Goal: Communication & Community: Answer question/provide support

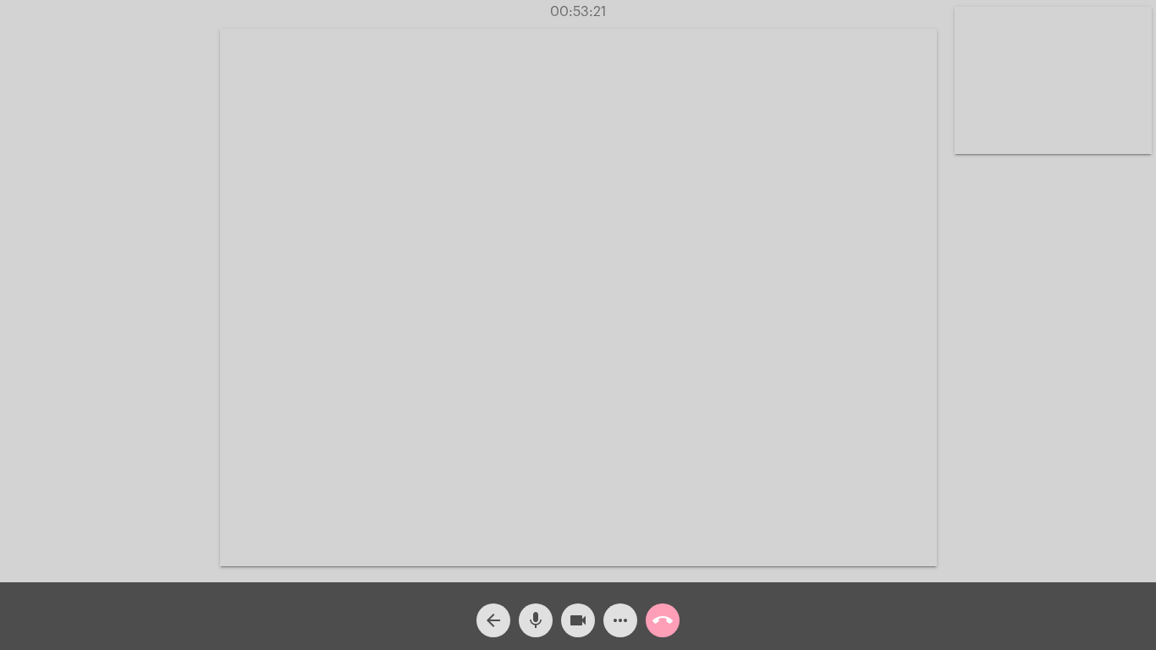
click at [662, 614] on mat-icon "call_end" at bounding box center [662, 620] width 20 height 20
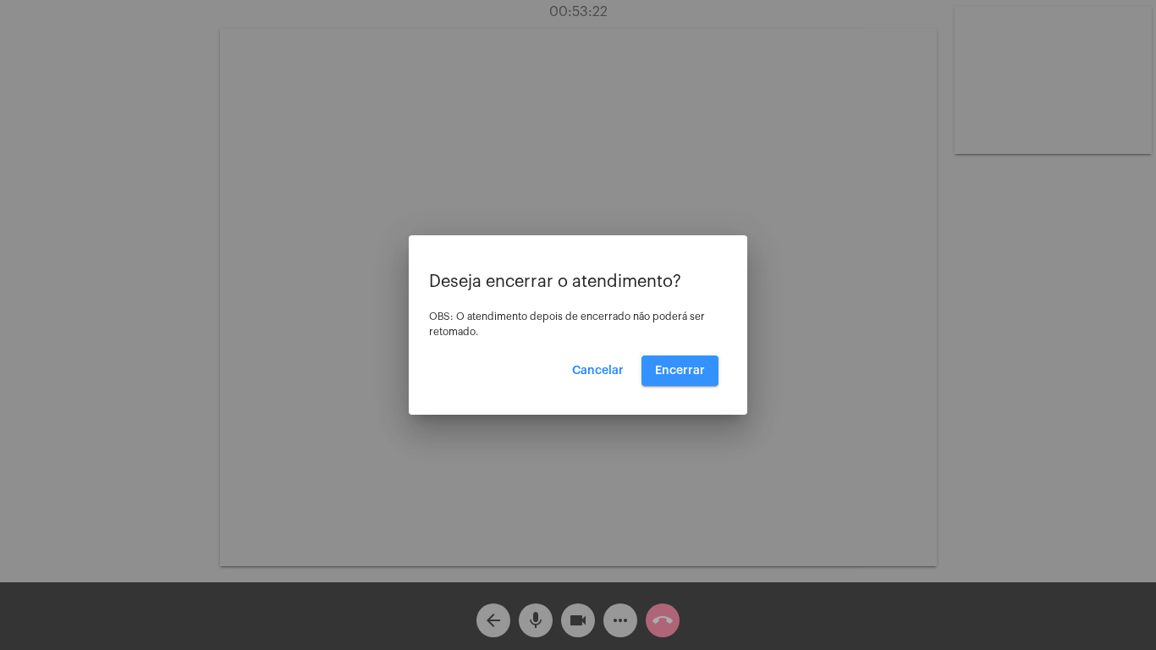
click at [672, 365] on span "Encerrar" at bounding box center [680, 371] width 50 height 12
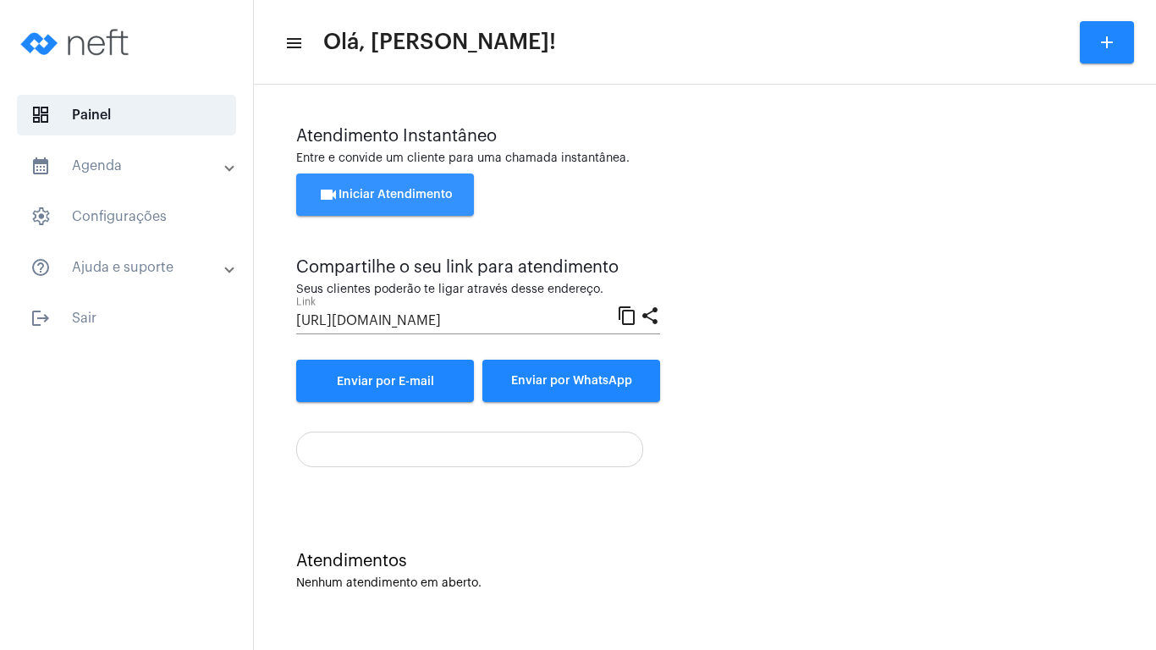
click at [360, 195] on span "videocam Iniciar Atendimento" at bounding box center [385, 195] width 135 height 12
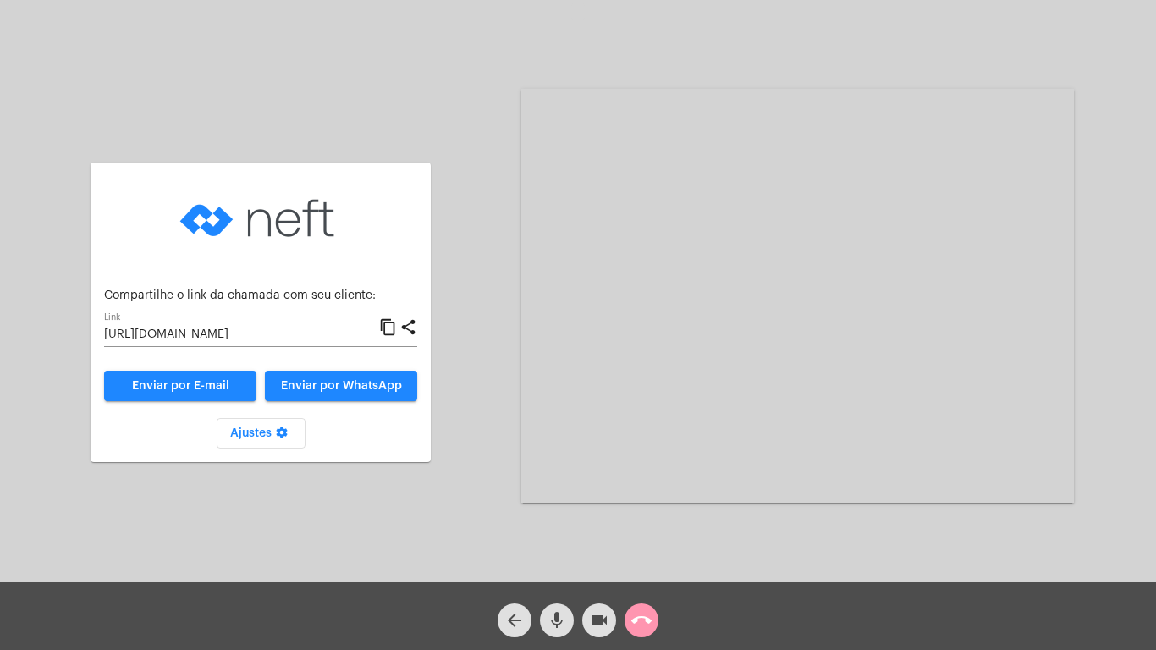
click at [388, 322] on mat-icon "content_copy" at bounding box center [388, 327] width 18 height 20
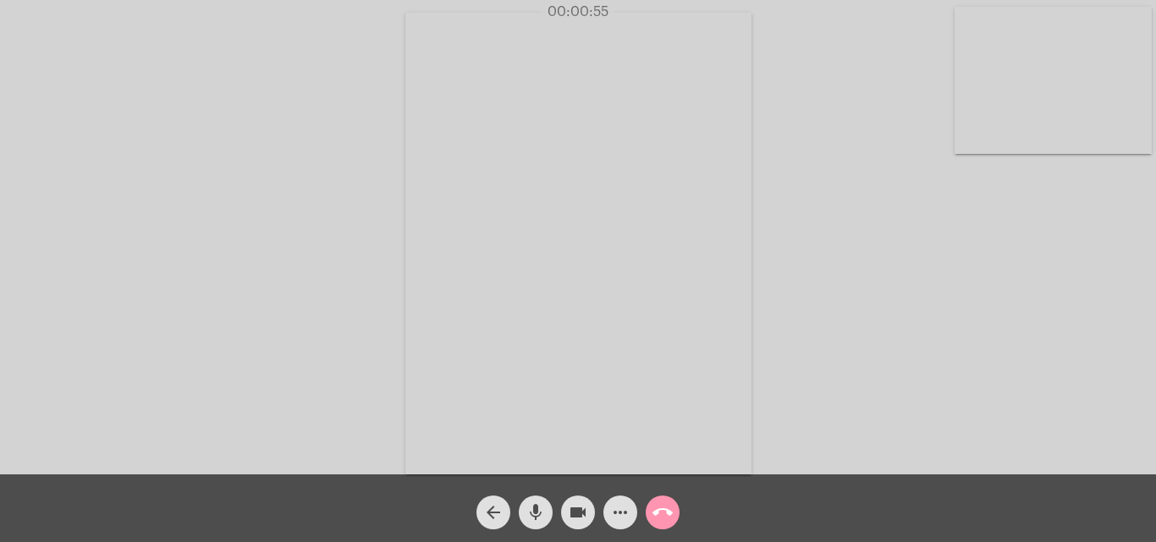
click at [667, 511] on mat-icon "call_end" at bounding box center [662, 513] width 20 height 20
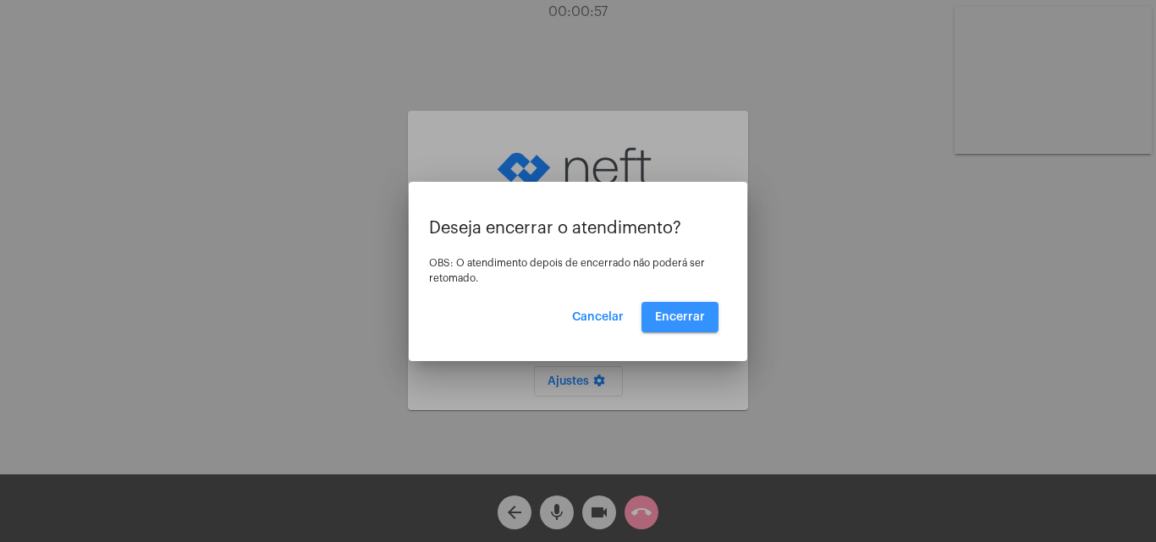
click at [688, 310] on button "Encerrar" at bounding box center [679, 317] width 77 height 30
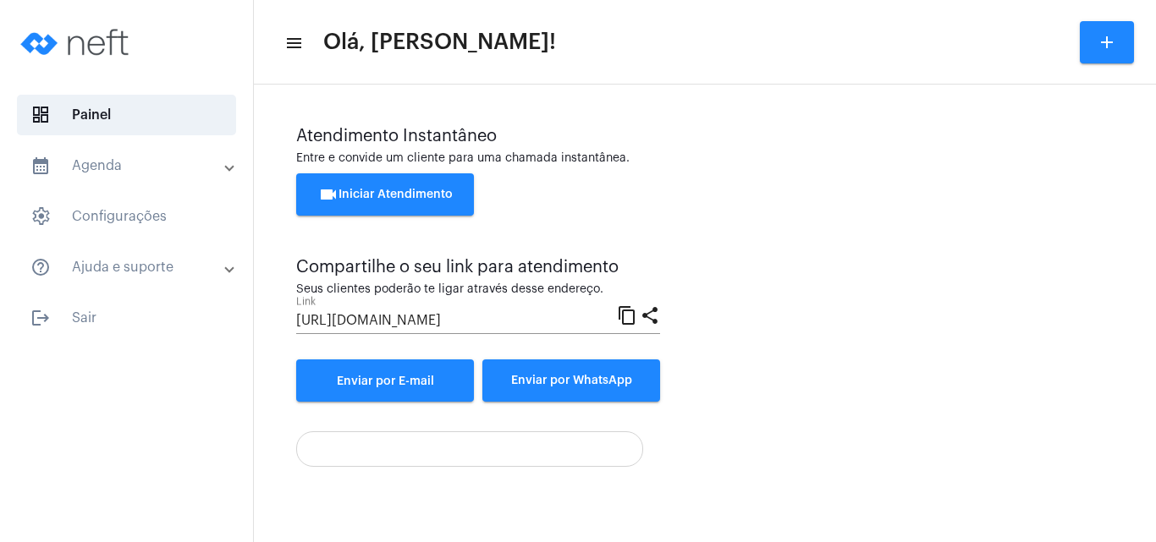
click at [373, 187] on button "videocam Iniciar Atendimento" at bounding box center [385, 194] width 178 height 42
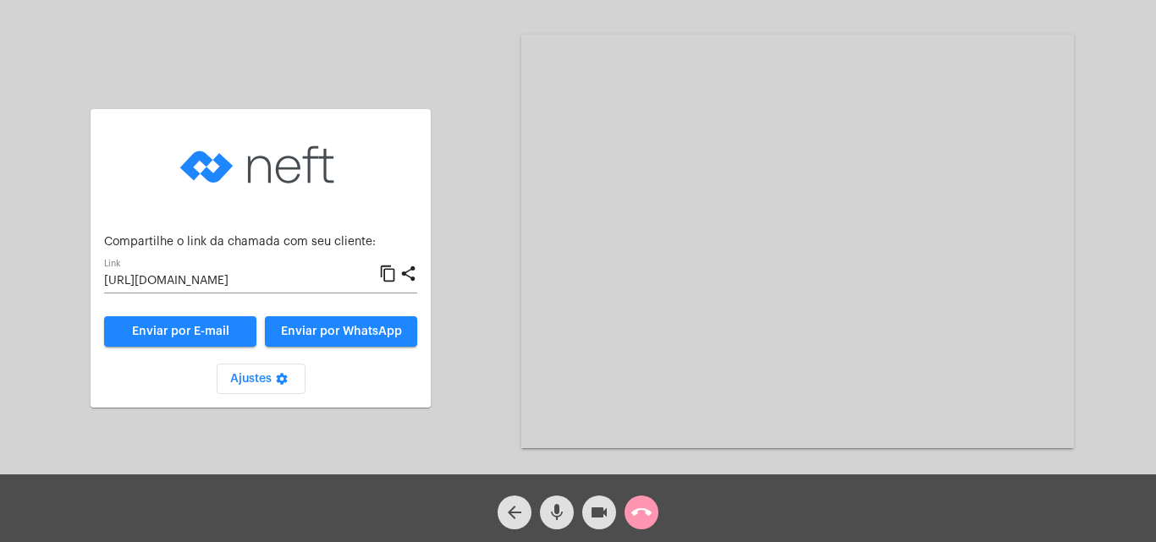
click at [1132, 402] on div "Aguardando cliente acessar a chamada Ajustes settings Compartilhe o link da cha…" at bounding box center [578, 240] width 1153 height 475
click at [641, 510] on mat-icon "call_end" at bounding box center [641, 513] width 20 height 20
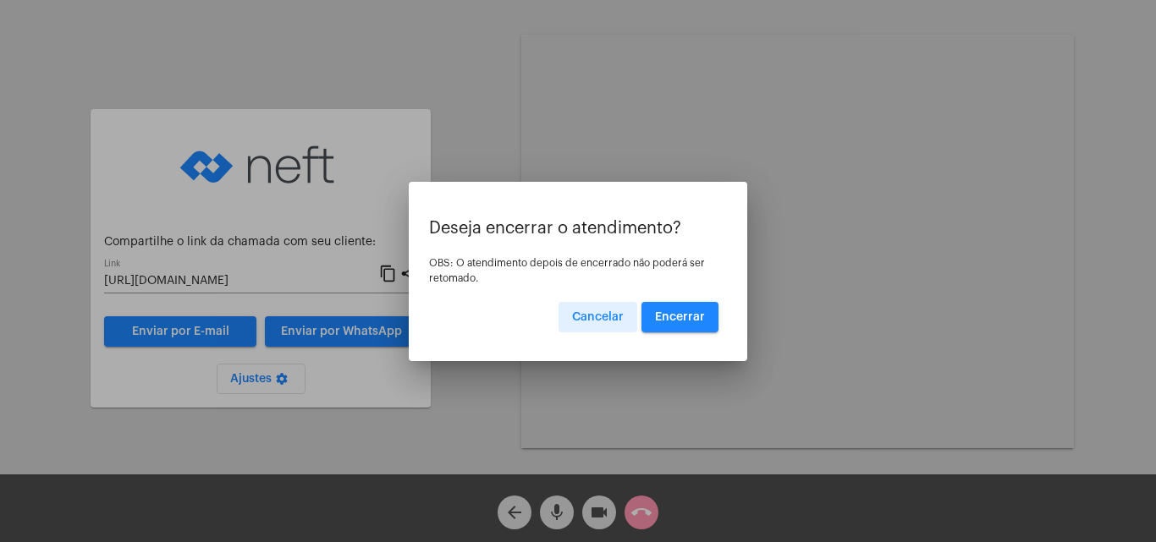
click at [677, 317] on span "Encerrar" at bounding box center [680, 317] width 50 height 12
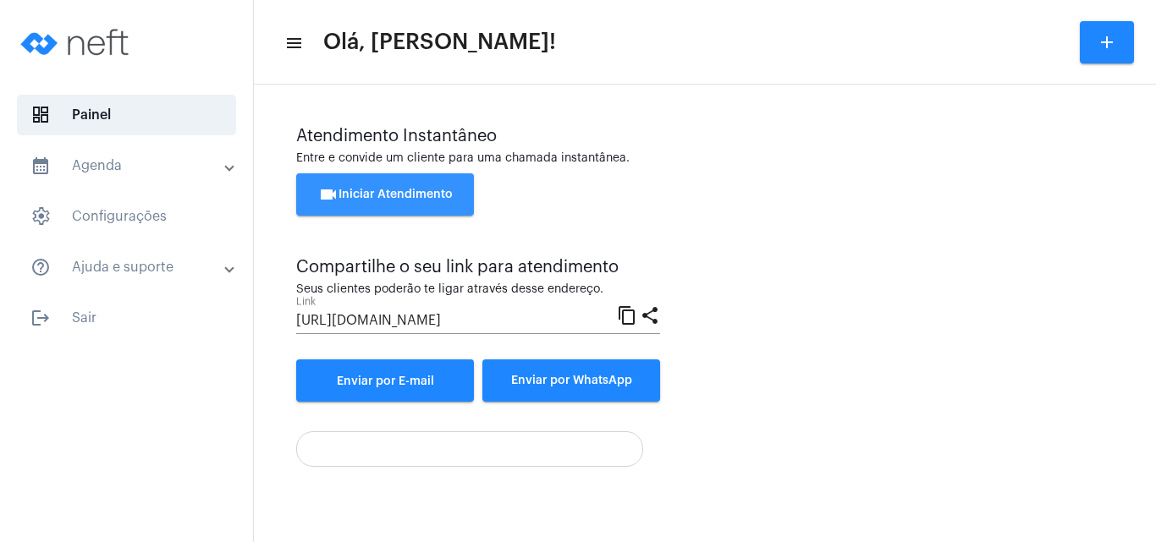
click at [440, 195] on span "videocam Iniciar Atendimento" at bounding box center [385, 195] width 135 height 12
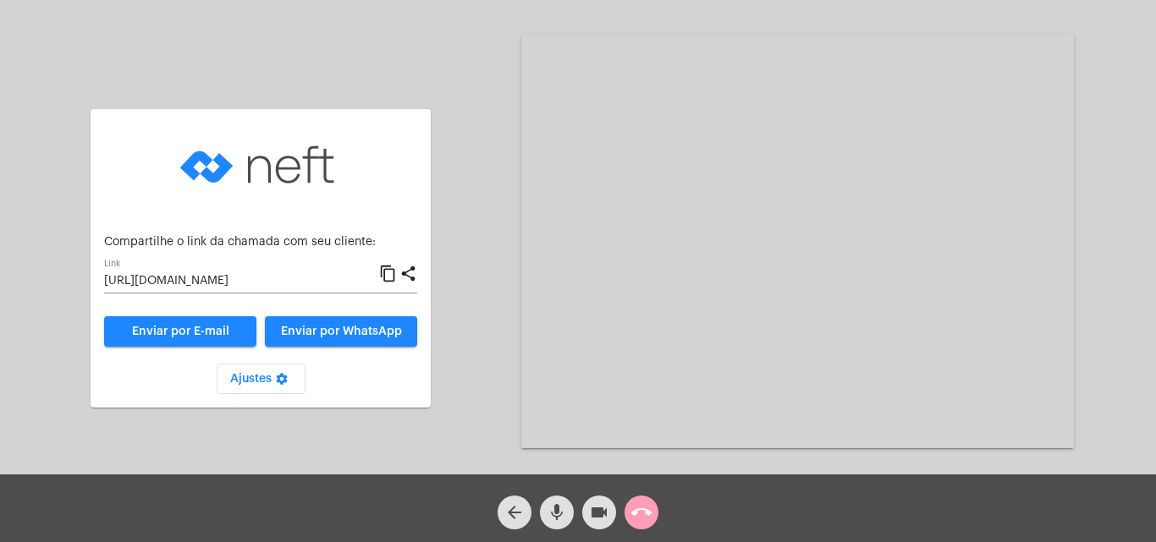
click at [637, 514] on mat-icon "call_end" at bounding box center [641, 513] width 20 height 20
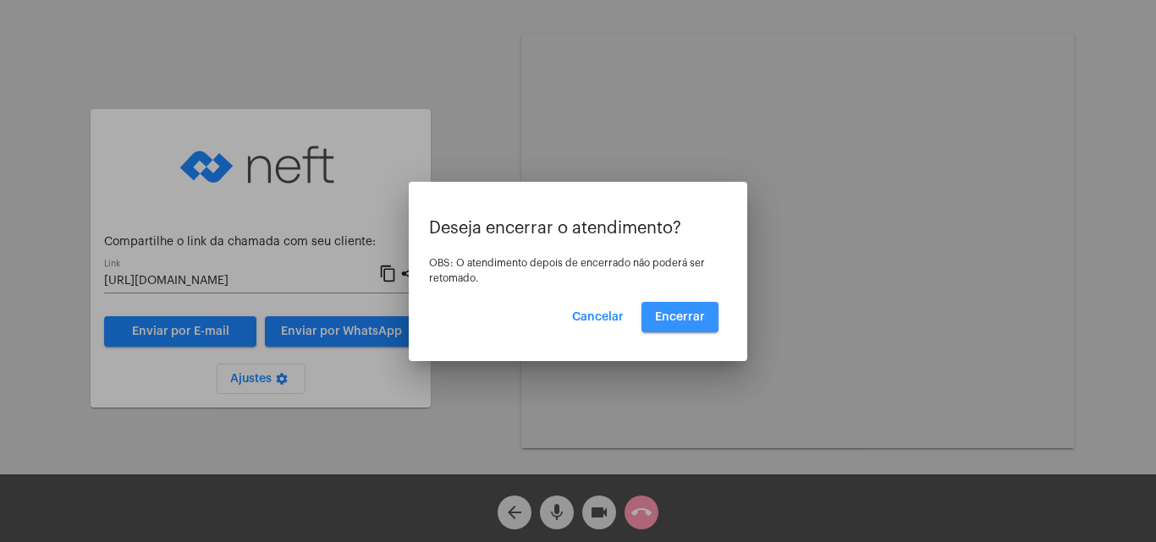
click at [679, 316] on span "Encerrar" at bounding box center [680, 317] width 50 height 12
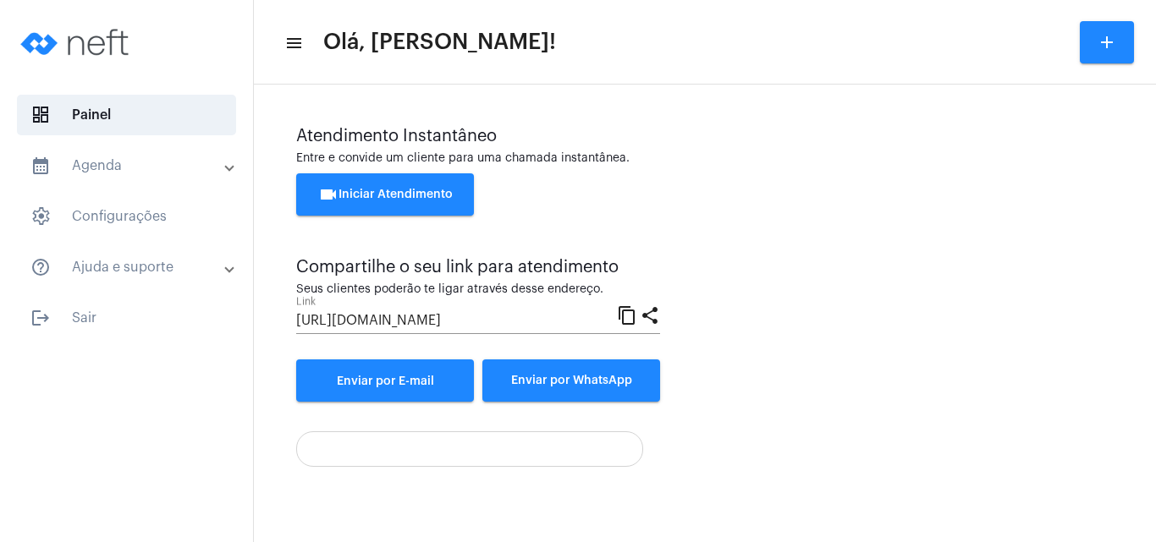
click at [740, 448] on div at bounding box center [704, 443] width 817 height 48
click at [399, 186] on button "videocam Iniciar Atendimento" at bounding box center [385, 194] width 178 height 42
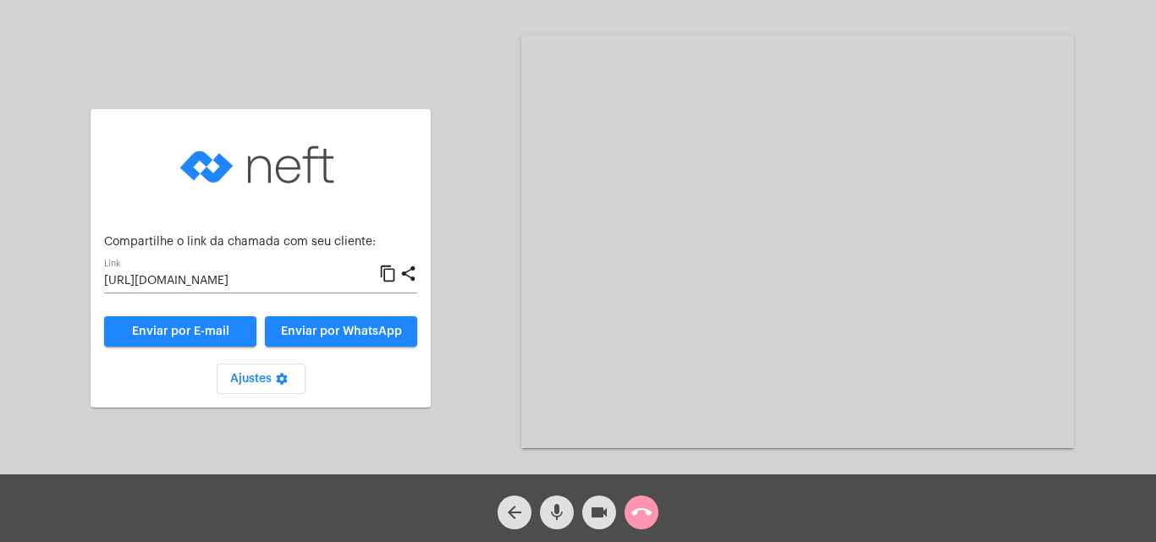
click at [388, 271] on mat-icon "content_copy" at bounding box center [388, 274] width 18 height 20
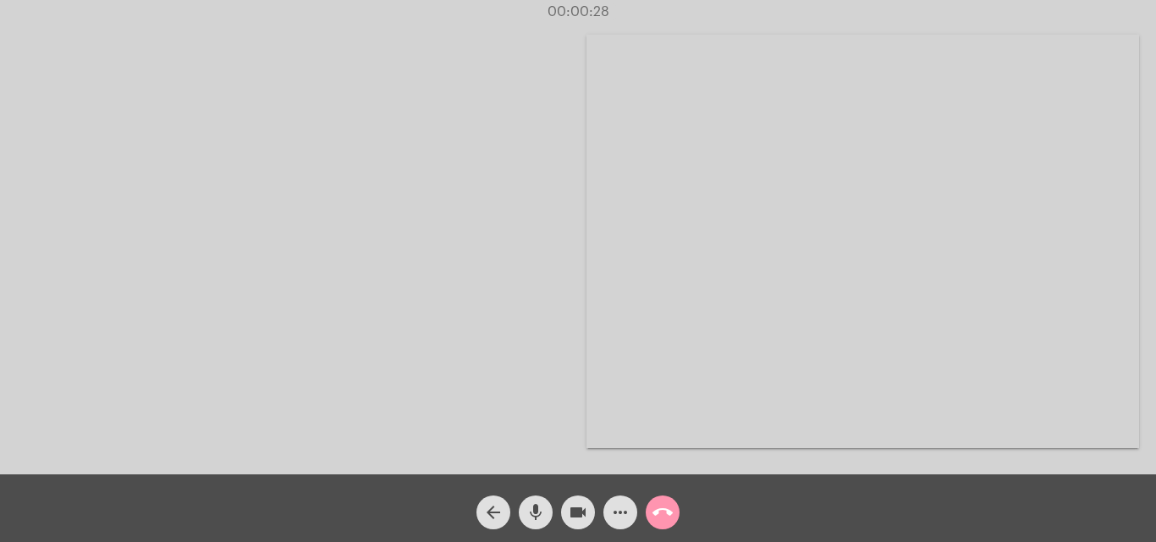
click at [508, 313] on div at bounding box center [293, 242] width 553 height 471
click at [459, 240] on div at bounding box center [293, 242] width 553 height 471
click at [665, 513] on mat-icon "call_end" at bounding box center [662, 513] width 20 height 20
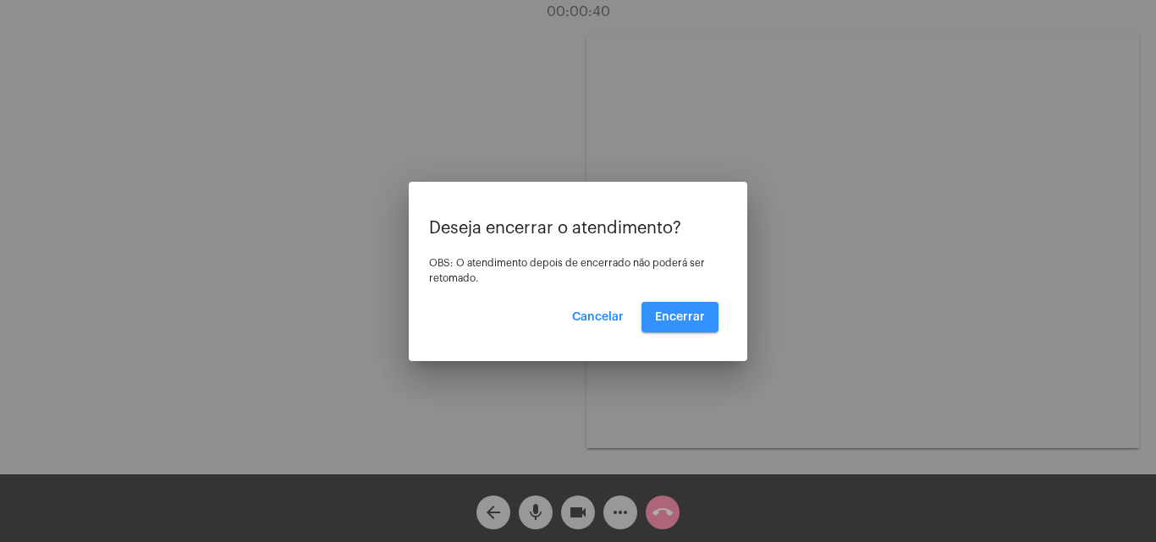
click at [683, 311] on span "Encerrar" at bounding box center [680, 317] width 50 height 12
